Goal: Task Accomplishment & Management: Use online tool/utility

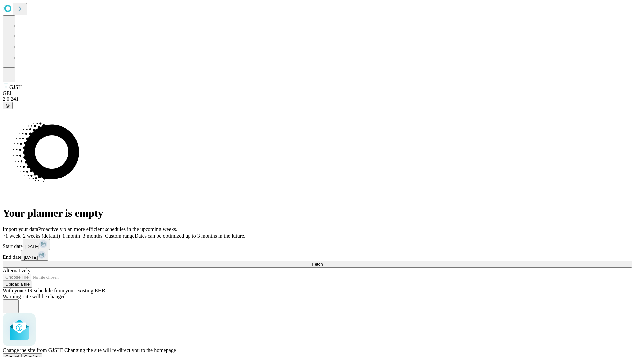
click at [40, 355] on span "Confirm" at bounding box center [32, 357] width 16 height 5
click at [80, 233] on label "1 month" at bounding box center [70, 236] width 20 height 6
click at [323, 262] on span "Fetch" at bounding box center [317, 264] width 11 height 5
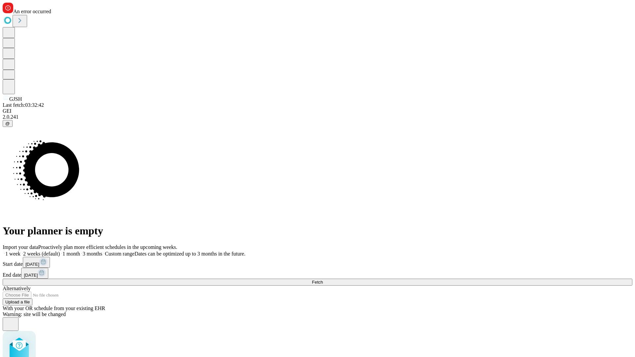
click at [80, 251] on label "1 month" at bounding box center [70, 254] width 20 height 6
click at [323, 280] on span "Fetch" at bounding box center [317, 282] width 11 height 5
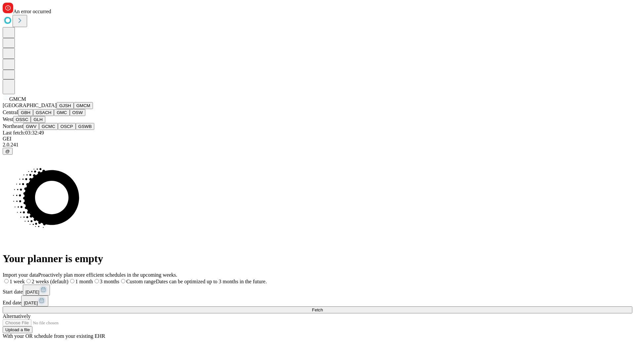
click at [33, 116] on button "GBH" at bounding box center [25, 112] width 15 height 7
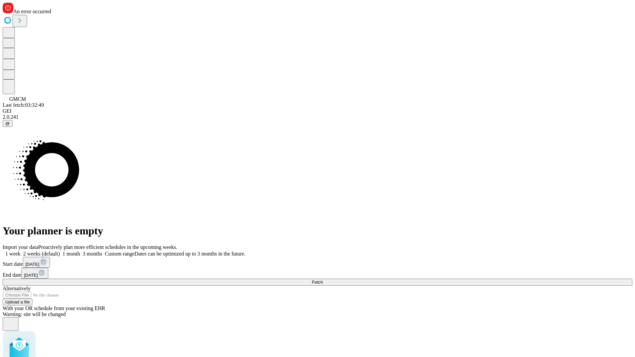
click at [80, 251] on label "1 month" at bounding box center [70, 254] width 20 height 6
click at [323, 280] on span "Fetch" at bounding box center [317, 282] width 11 height 5
click at [80, 251] on label "1 month" at bounding box center [70, 254] width 20 height 6
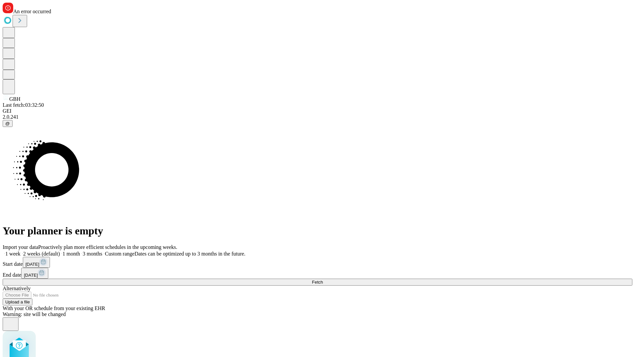
click at [323, 280] on span "Fetch" at bounding box center [317, 282] width 11 height 5
click at [80, 251] on label "1 month" at bounding box center [70, 254] width 20 height 6
click at [323, 280] on span "Fetch" at bounding box center [317, 282] width 11 height 5
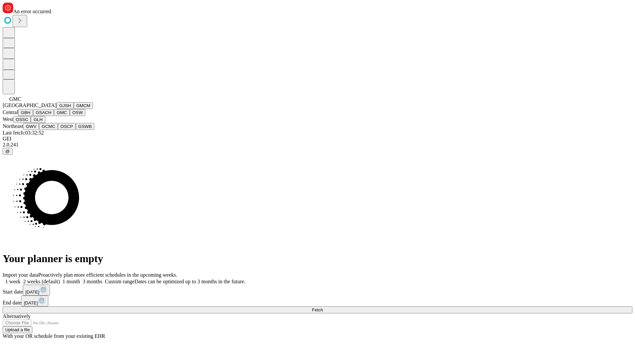
click at [70, 116] on button "OSW" at bounding box center [78, 112] width 16 height 7
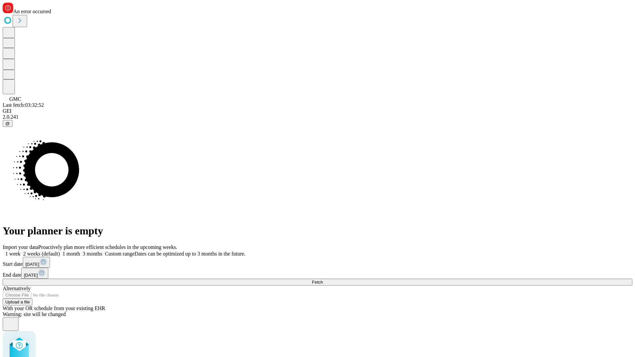
click at [80, 251] on label "1 month" at bounding box center [70, 254] width 20 height 6
click at [323, 280] on span "Fetch" at bounding box center [317, 282] width 11 height 5
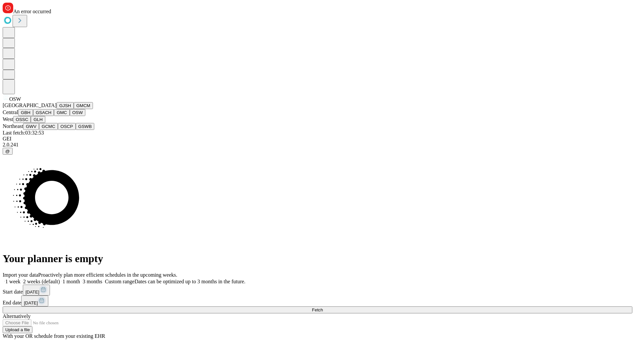
click at [31, 123] on button "OSSC" at bounding box center [22, 119] width 18 height 7
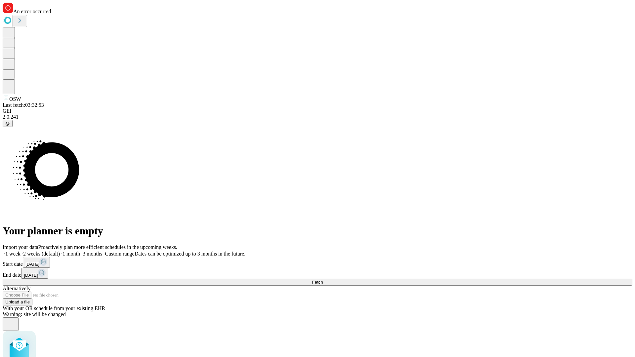
click at [80, 251] on label "1 month" at bounding box center [70, 254] width 20 height 6
click at [323, 280] on span "Fetch" at bounding box center [317, 282] width 11 height 5
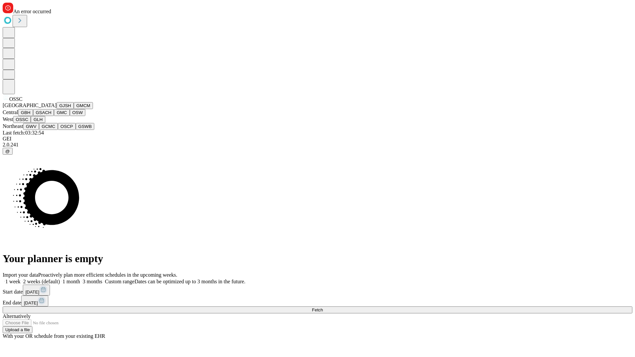
click at [45, 123] on button "GLH" at bounding box center [38, 119] width 14 height 7
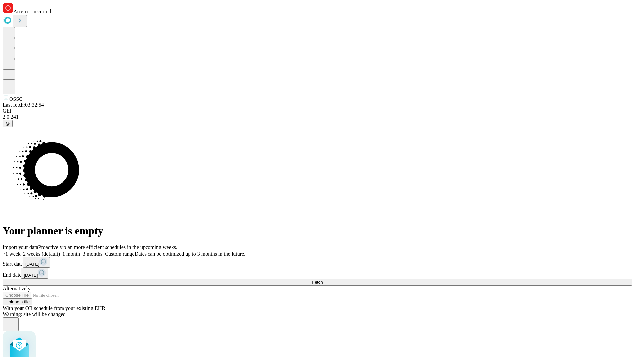
click at [80, 251] on label "1 month" at bounding box center [70, 254] width 20 height 6
click at [323, 280] on span "Fetch" at bounding box center [317, 282] width 11 height 5
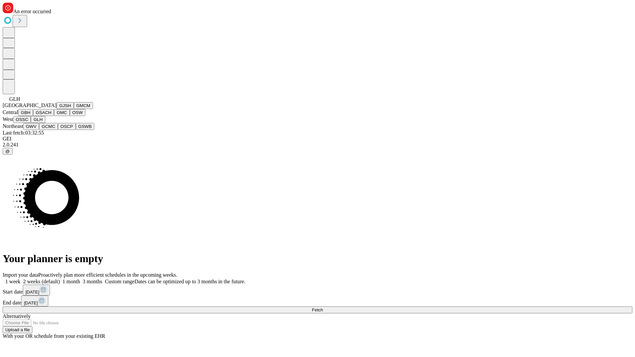
click at [39, 130] on button "GWV" at bounding box center [31, 126] width 16 height 7
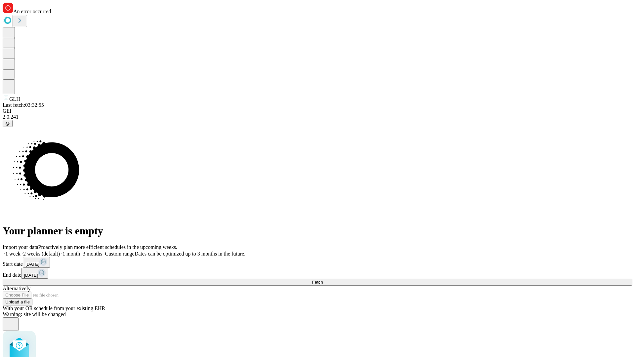
click at [80, 251] on label "1 month" at bounding box center [70, 254] width 20 height 6
click at [323, 280] on span "Fetch" at bounding box center [317, 282] width 11 height 5
click at [80, 251] on label "1 month" at bounding box center [70, 254] width 20 height 6
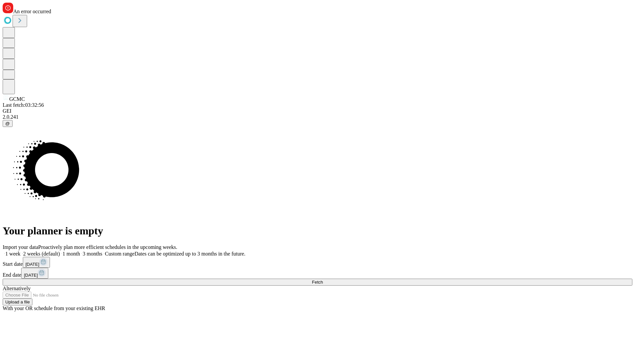
click at [323, 280] on span "Fetch" at bounding box center [317, 282] width 11 height 5
click at [80, 251] on label "1 month" at bounding box center [70, 254] width 20 height 6
click at [323, 280] on span "Fetch" at bounding box center [317, 282] width 11 height 5
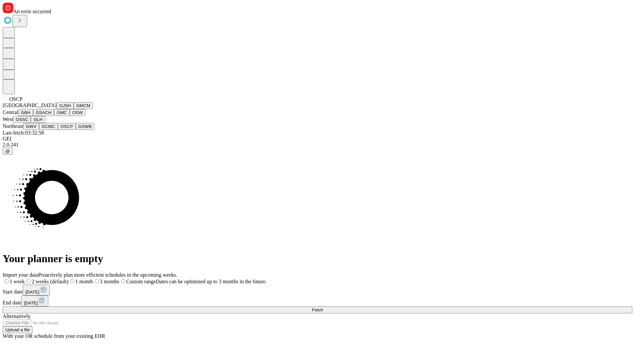
click at [76, 130] on button "GSWB" at bounding box center [85, 126] width 19 height 7
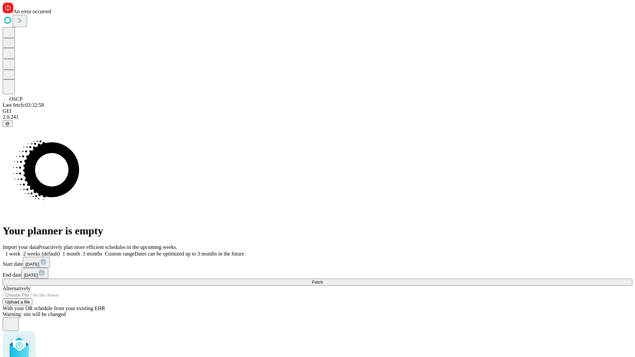
click at [80, 251] on label "1 month" at bounding box center [70, 254] width 20 height 6
click at [323, 280] on span "Fetch" at bounding box center [317, 282] width 11 height 5
